Goal: Task Accomplishment & Management: Complete application form

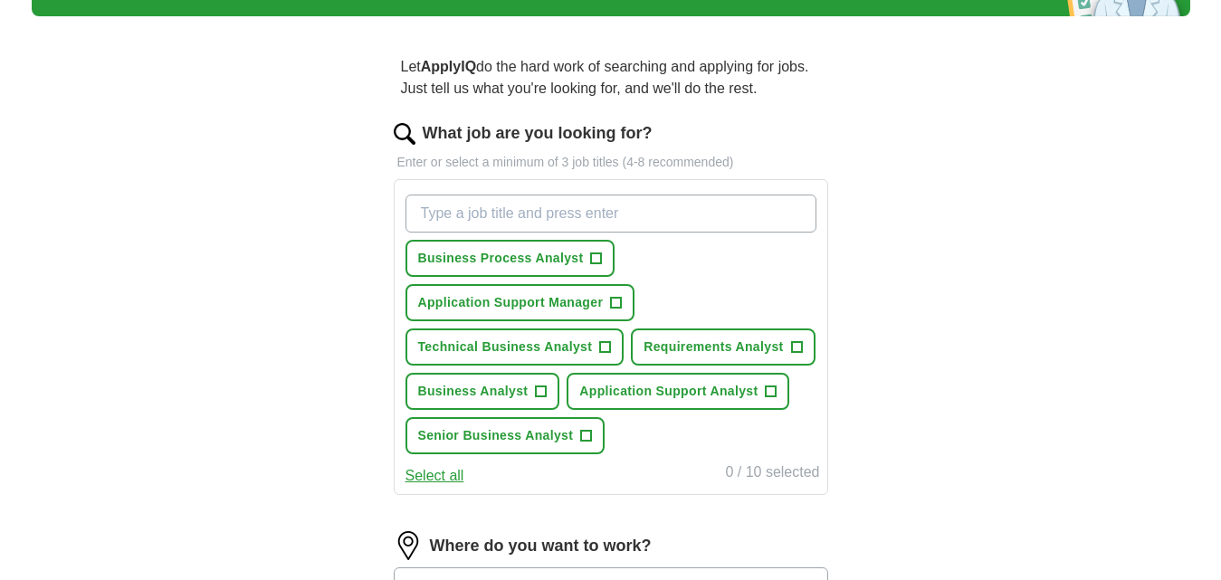
scroll to position [129, 0]
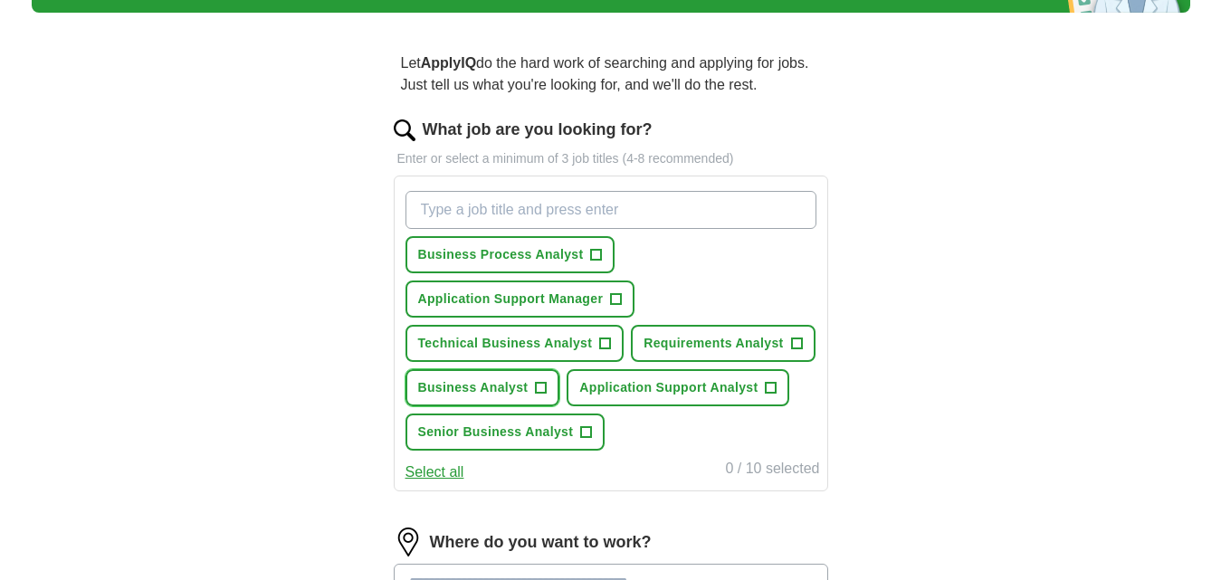
click at [538, 388] on span "+" at bounding box center [541, 388] width 11 height 14
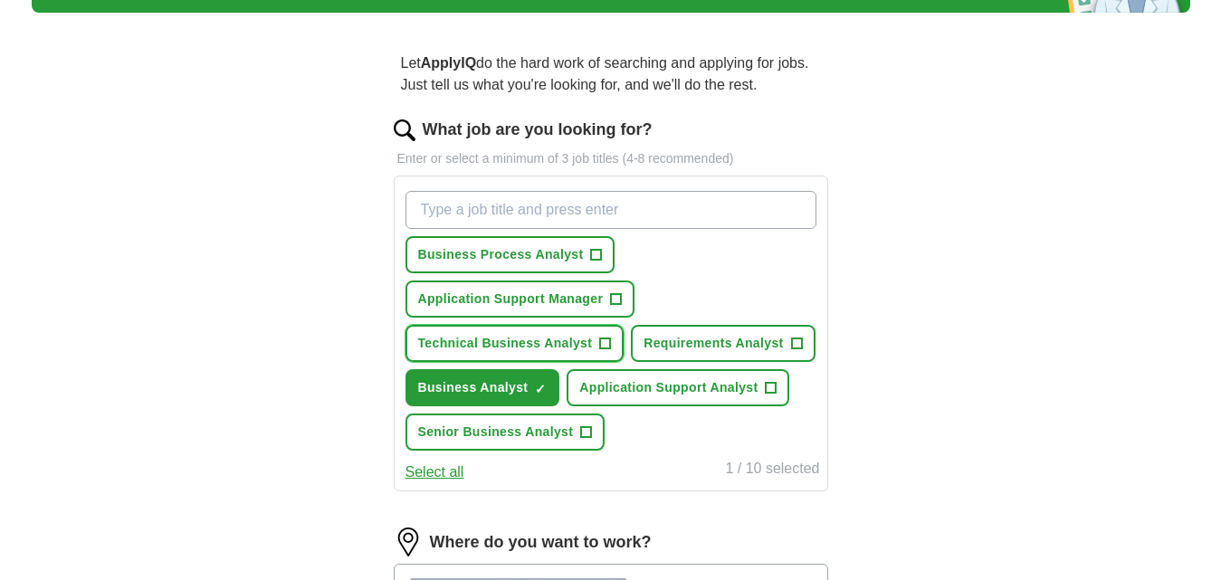
click at [601, 338] on span "+" at bounding box center [605, 344] width 11 height 14
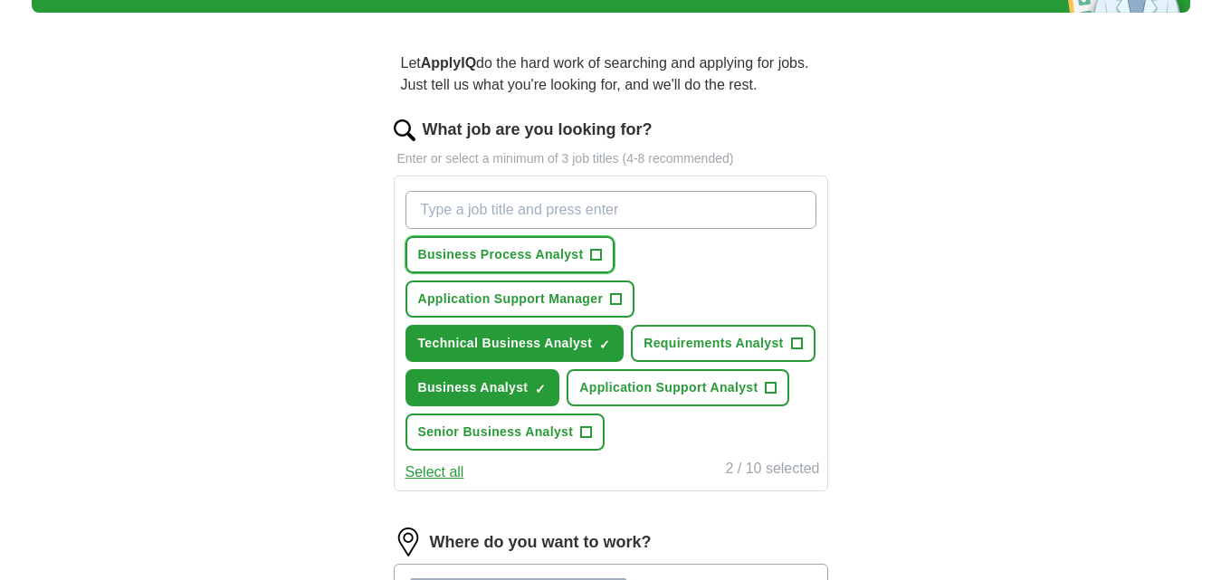
click at [602, 252] on span "+" at bounding box center [596, 255] width 12 height 12
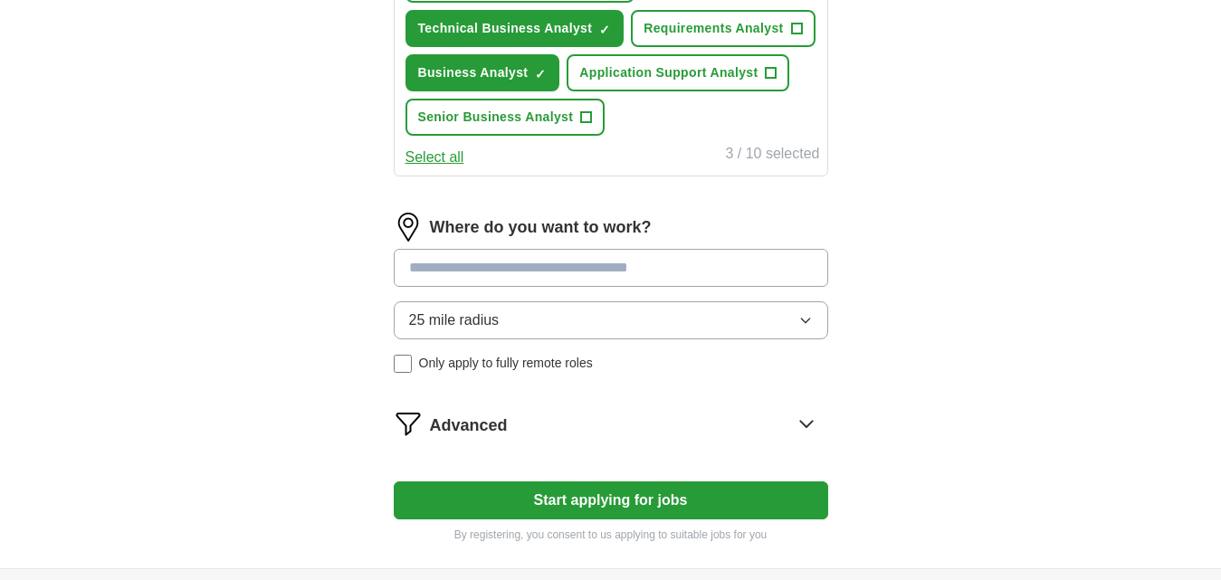
scroll to position [464, 0]
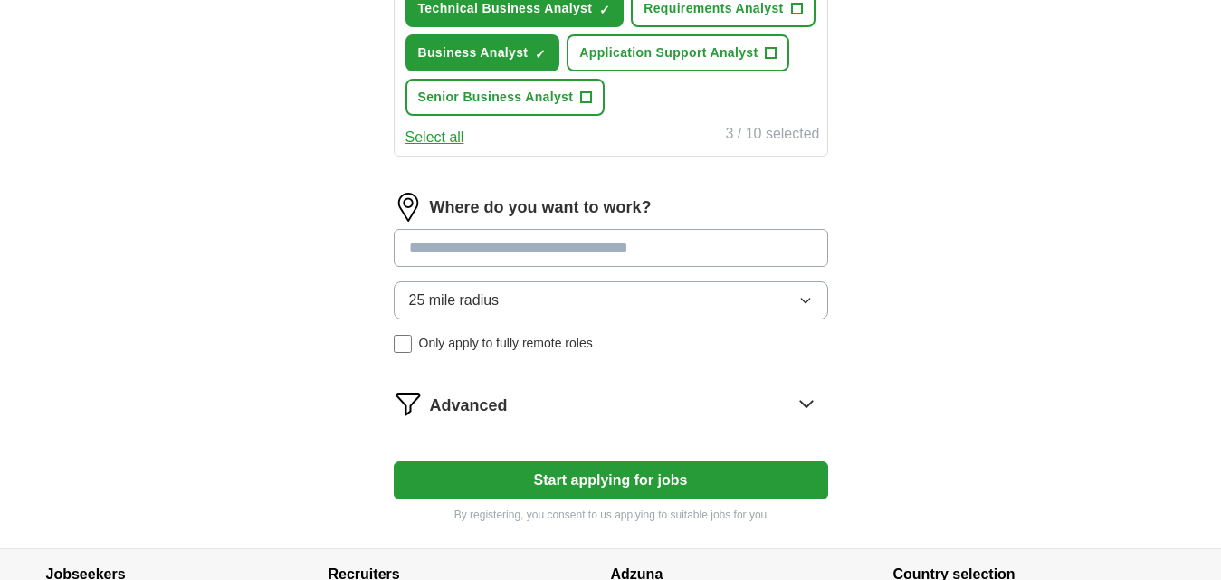
click at [807, 304] on icon "button" at bounding box center [805, 300] width 14 height 14
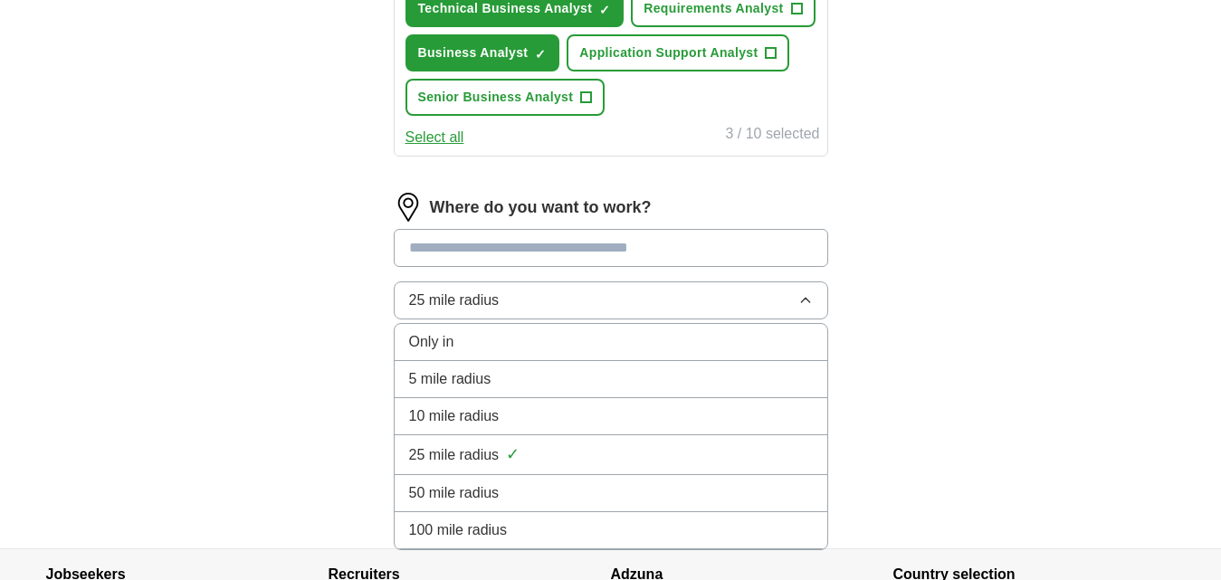
click at [744, 344] on div "Only in" at bounding box center [611, 342] width 404 height 22
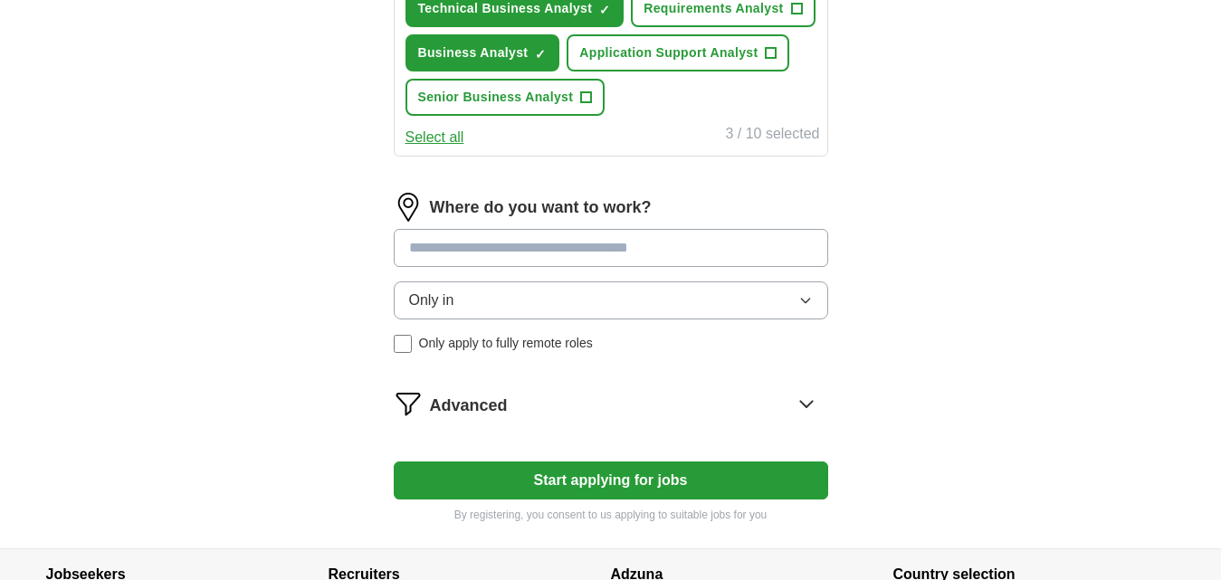
click at [575, 259] on input at bounding box center [611, 248] width 435 height 38
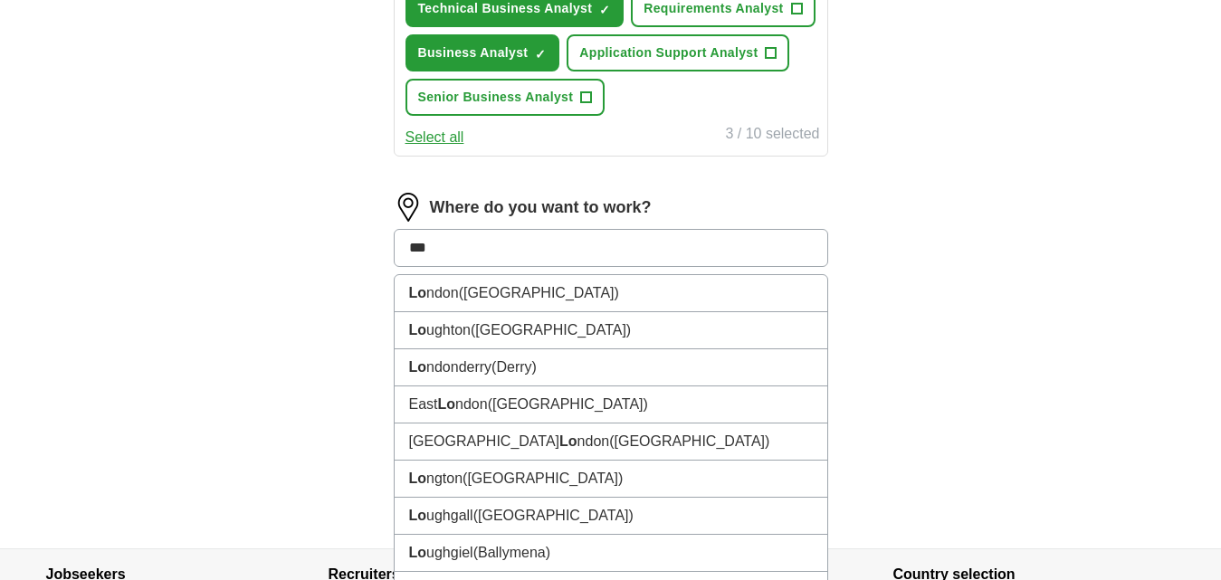
type input "****"
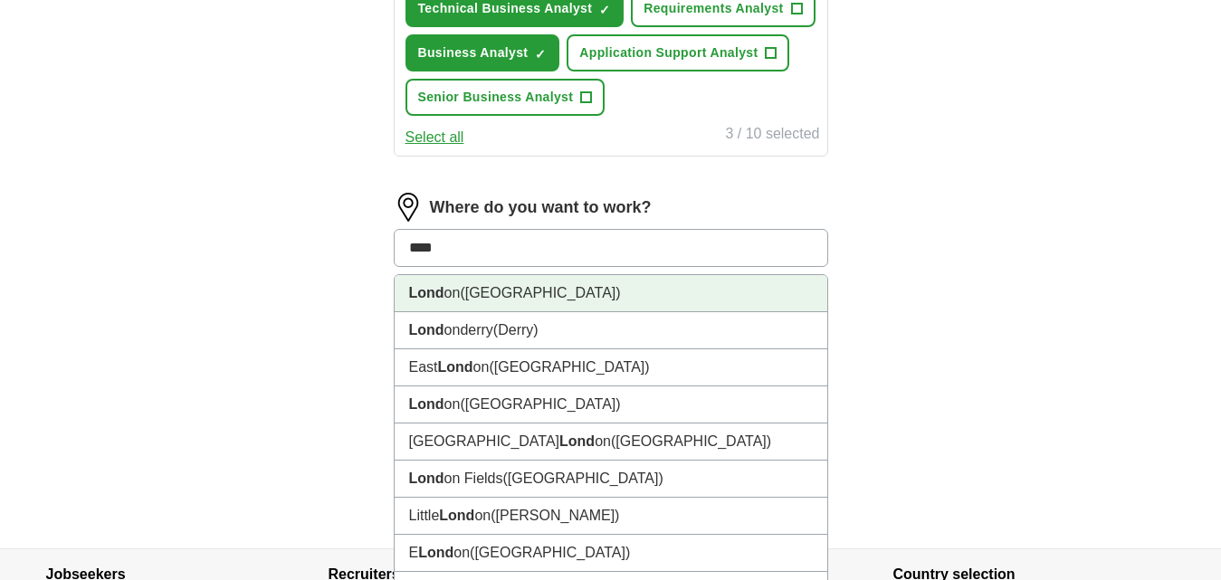
click at [577, 307] on li "Lond on ([GEOGRAPHIC_DATA])" at bounding box center [611, 293] width 433 height 37
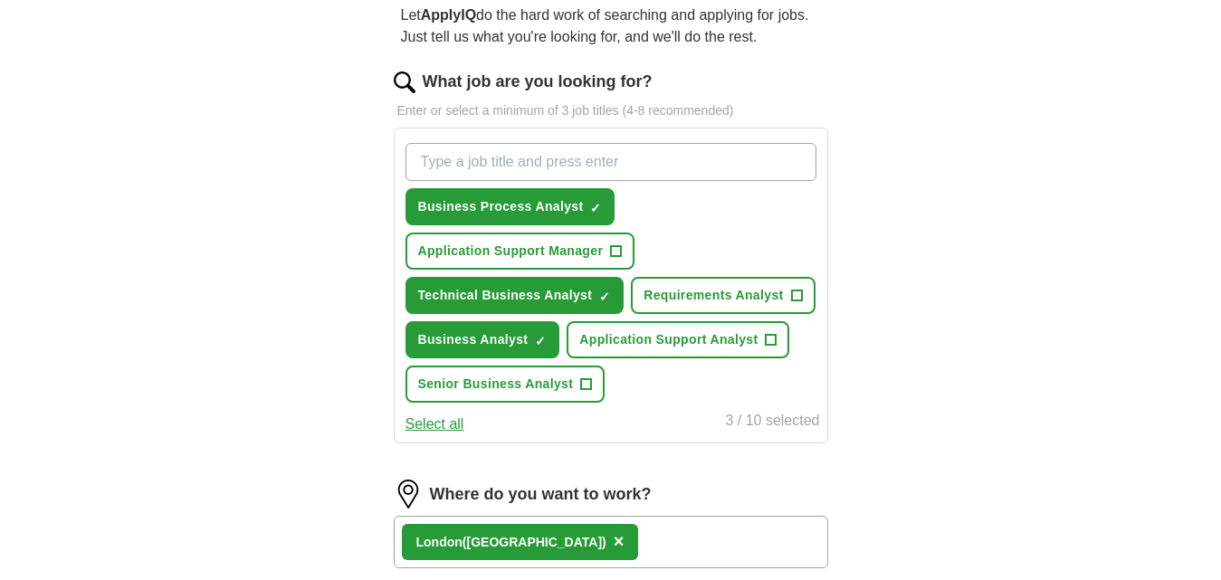
scroll to position [175, 0]
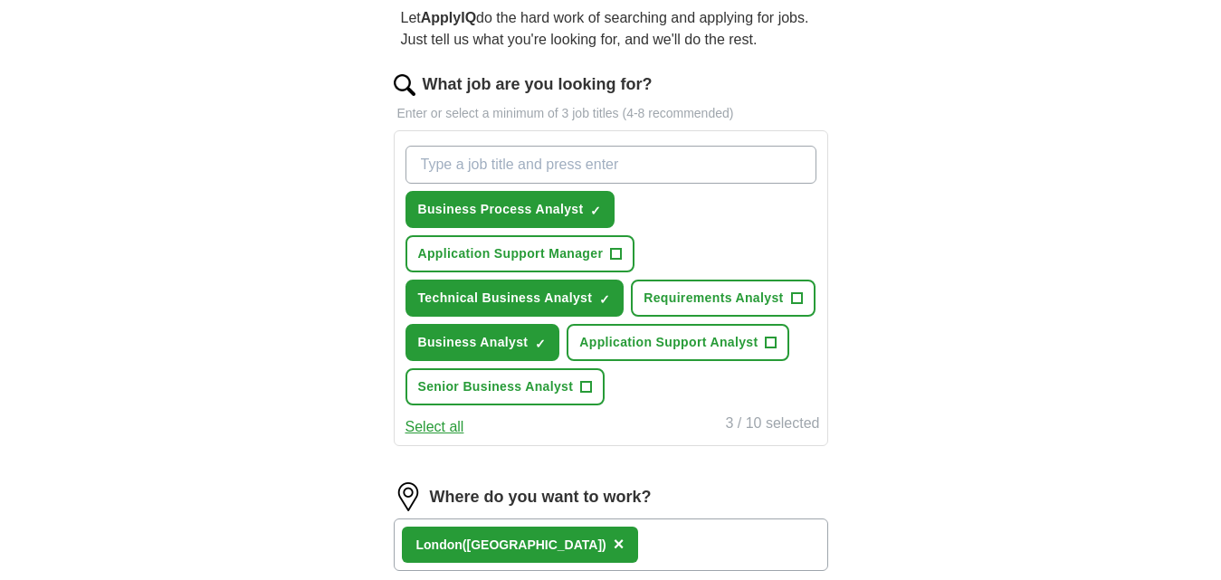
click at [582, 167] on input "What job are you looking for?" at bounding box center [611, 165] width 411 height 38
type input "junior business analyst"
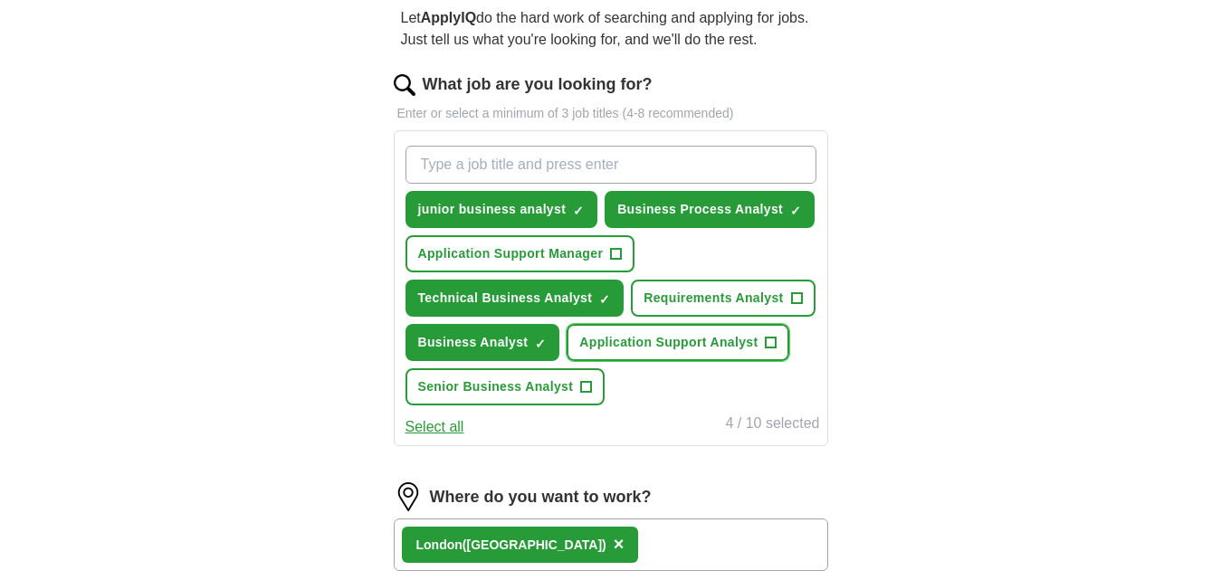
click at [771, 345] on span "+" at bounding box center [771, 343] width 11 height 14
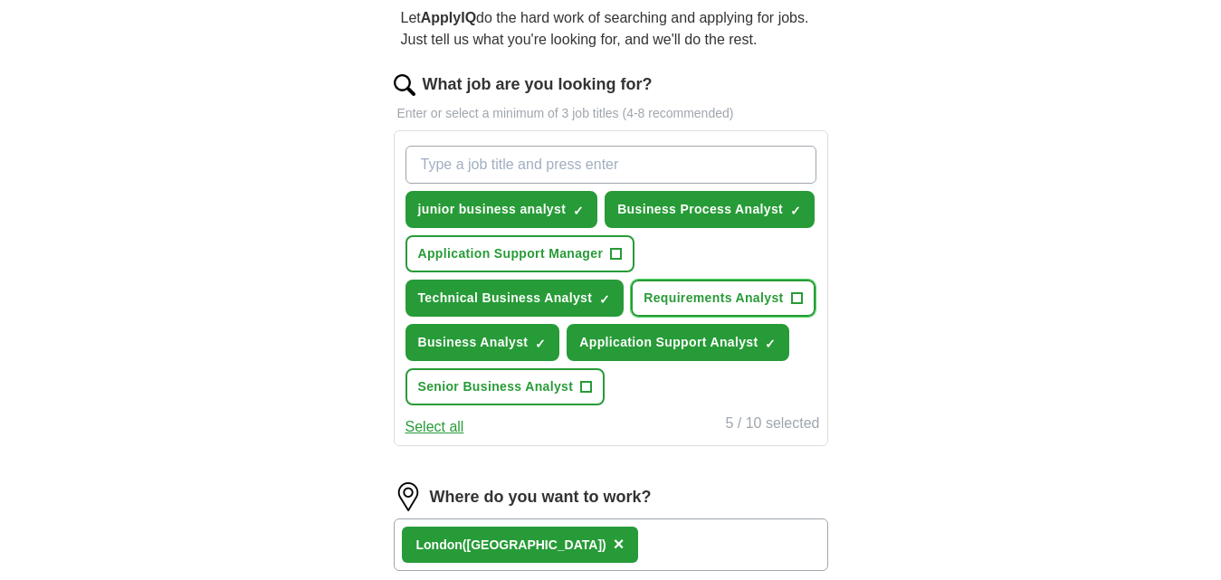
click at [795, 303] on span "+" at bounding box center [796, 299] width 11 height 14
click at [619, 170] on input "What job are you looking for?" at bounding box center [611, 165] width 411 height 38
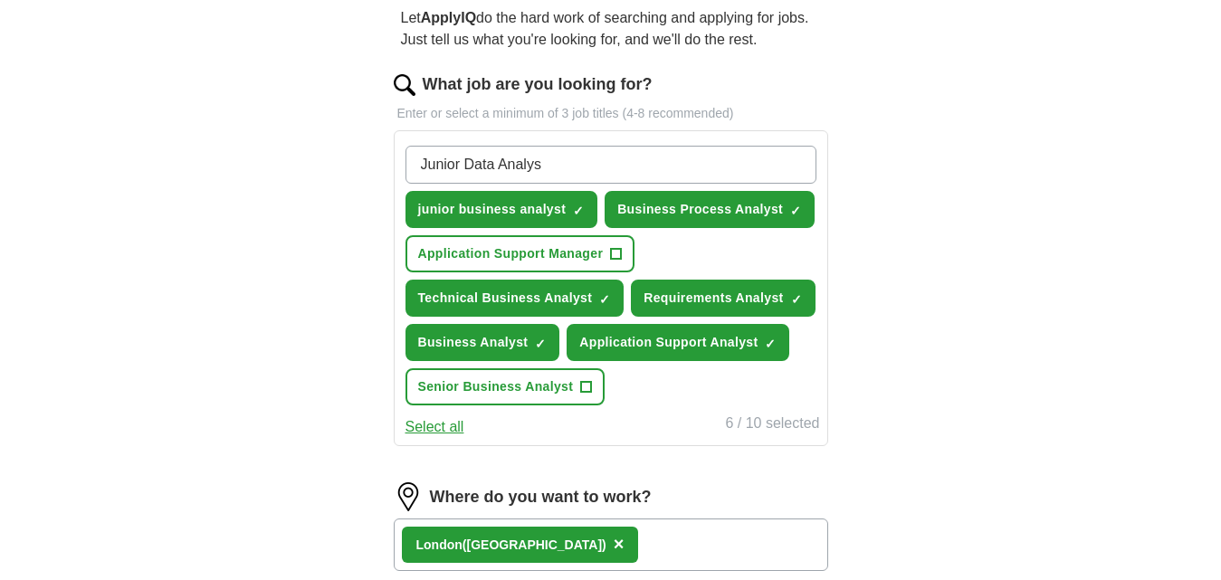
type input "Junior Data Analyst"
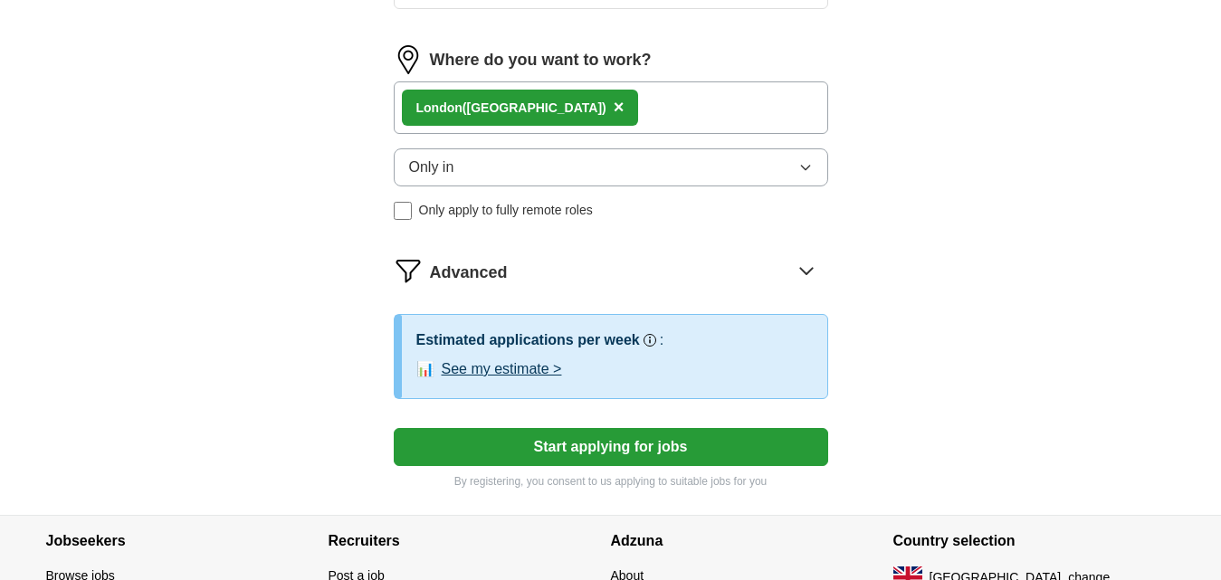
scroll to position [664, 0]
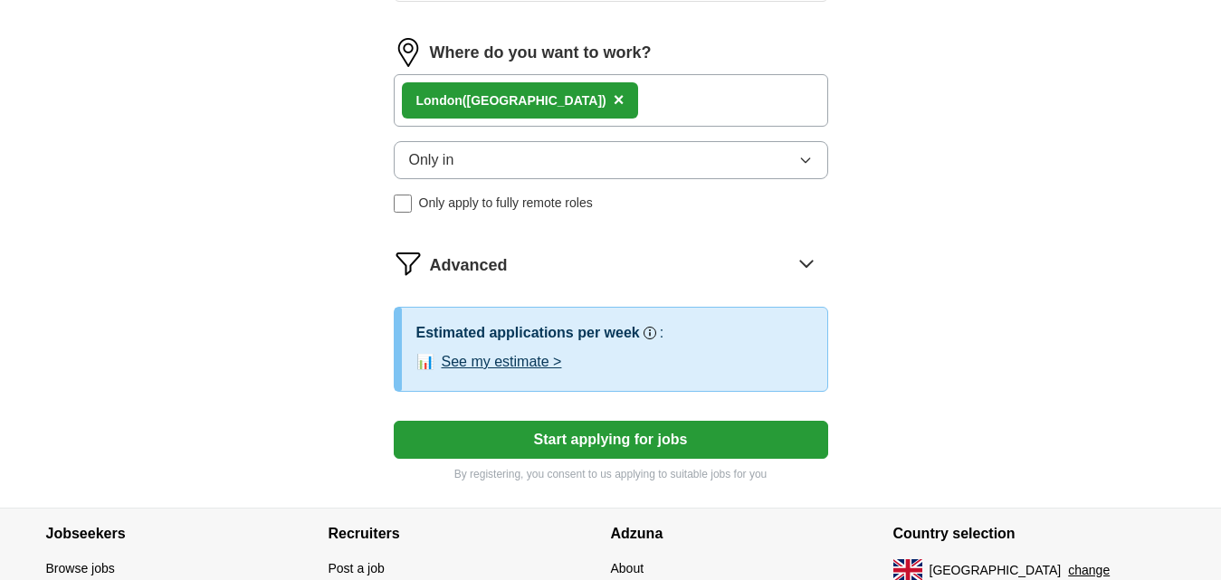
click at [482, 358] on button "See my estimate >" at bounding box center [502, 362] width 120 height 22
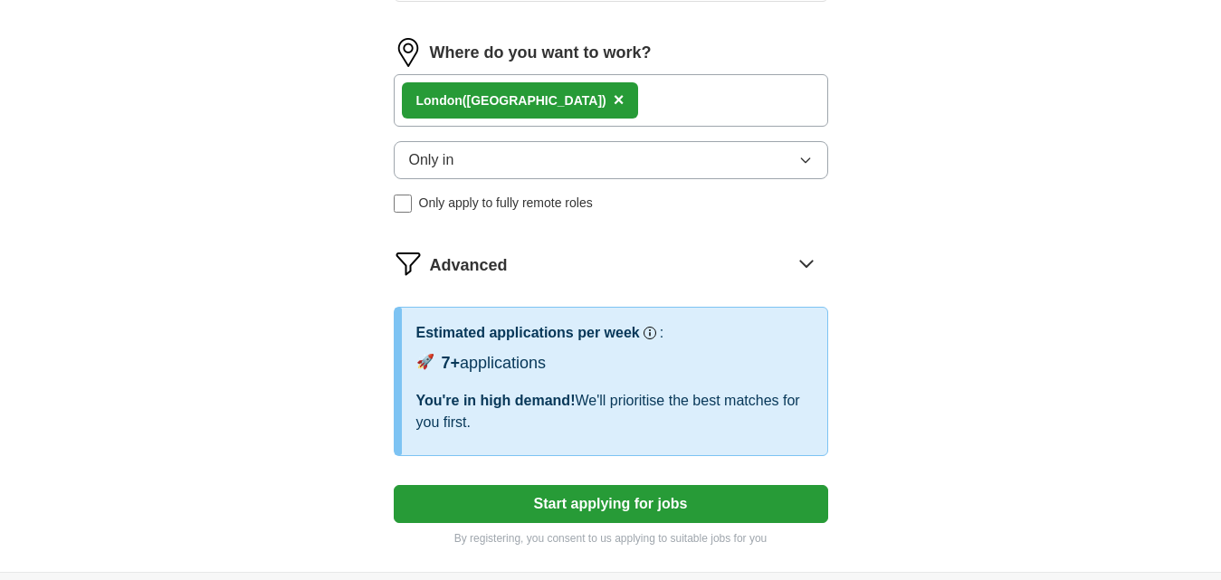
click at [650, 503] on button "Start applying for jobs" at bounding box center [611, 504] width 435 height 38
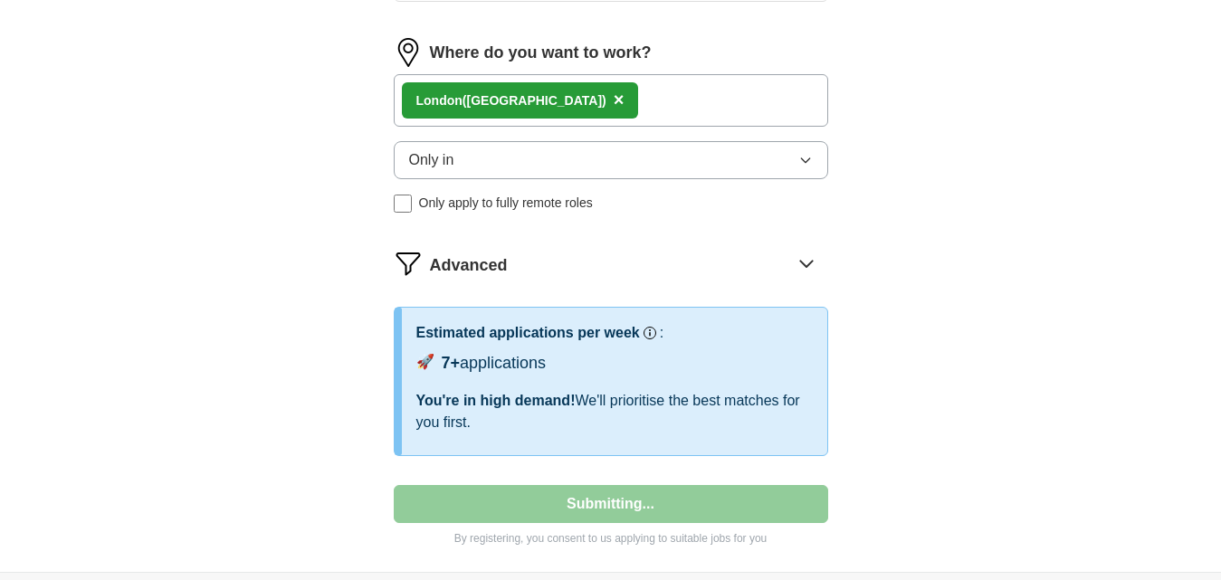
select select "**"
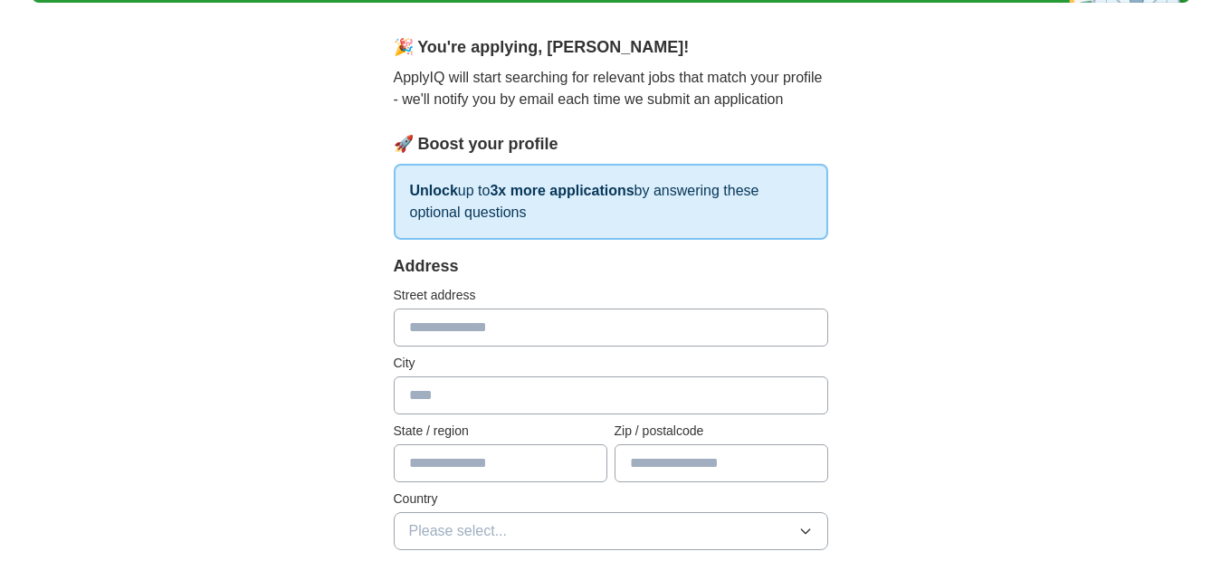
scroll to position [282, 0]
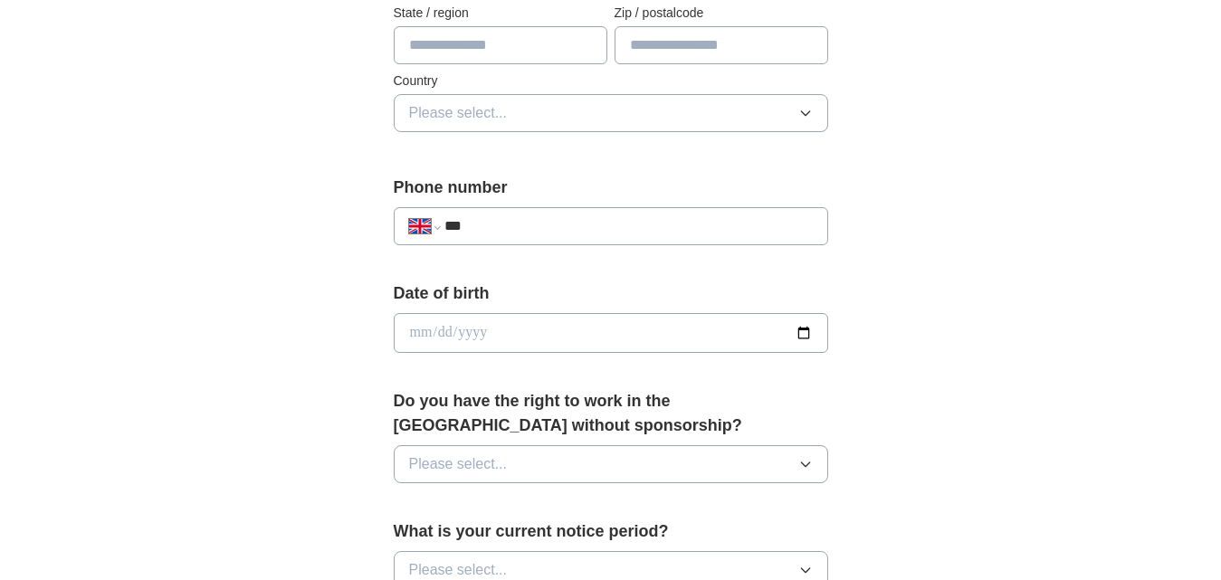
drag, startPoint x: 1095, startPoint y: 259, endPoint x: 1094, endPoint y: 270, distance: 10.9
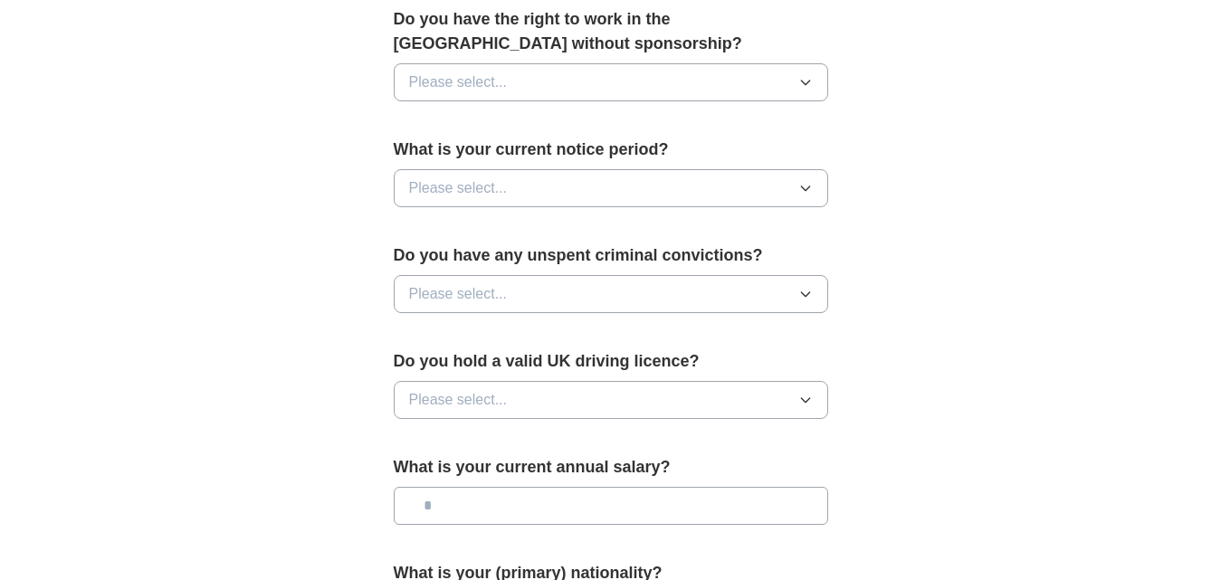
scroll to position [1102, 0]
